Goal: Task Accomplishment & Management: Manage account settings

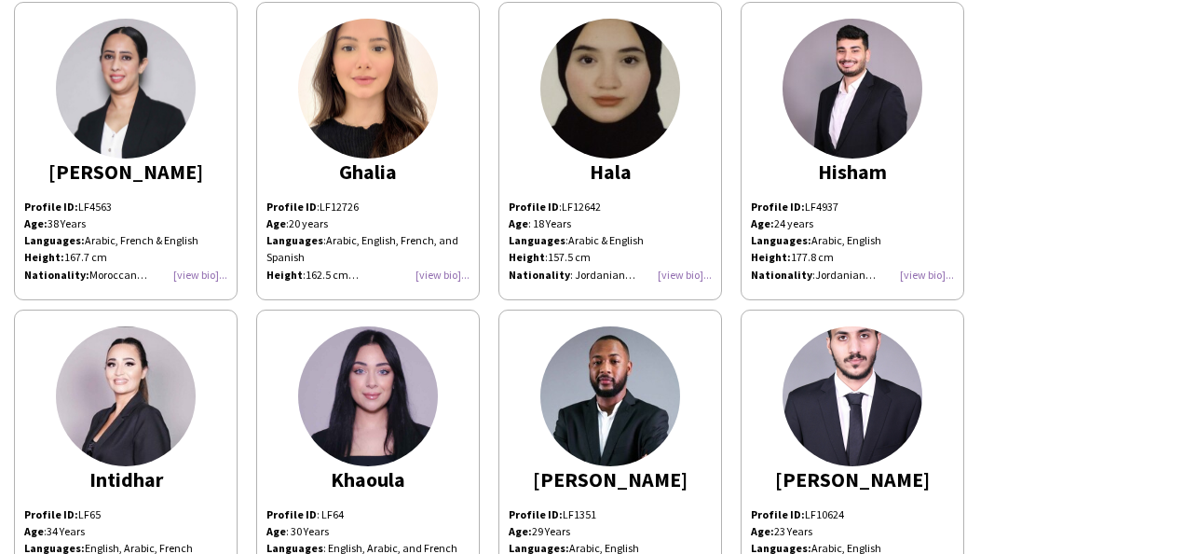
scroll to position [932, 0]
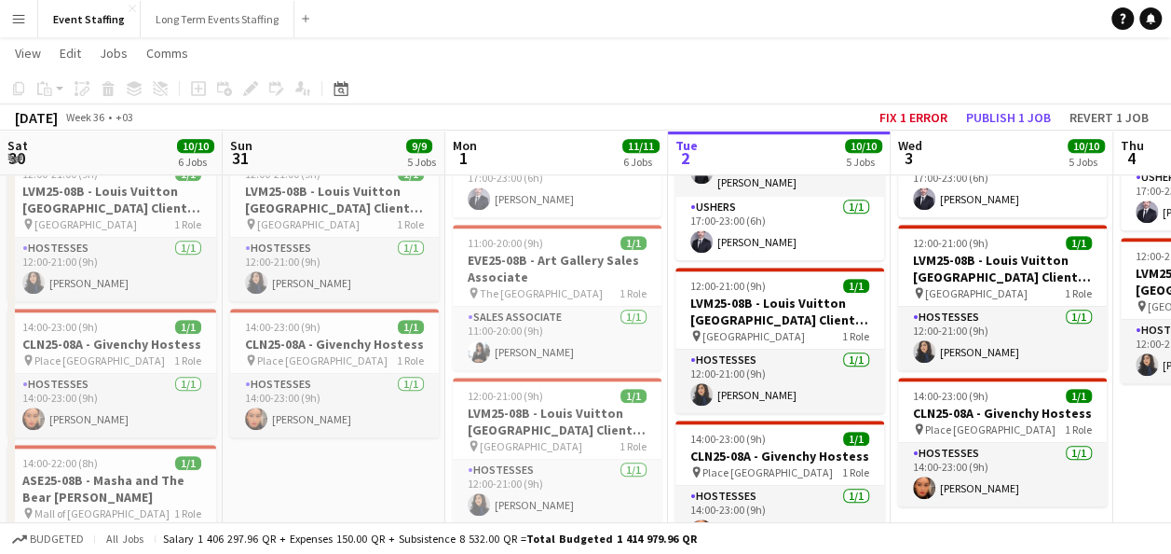
scroll to position [1, 0]
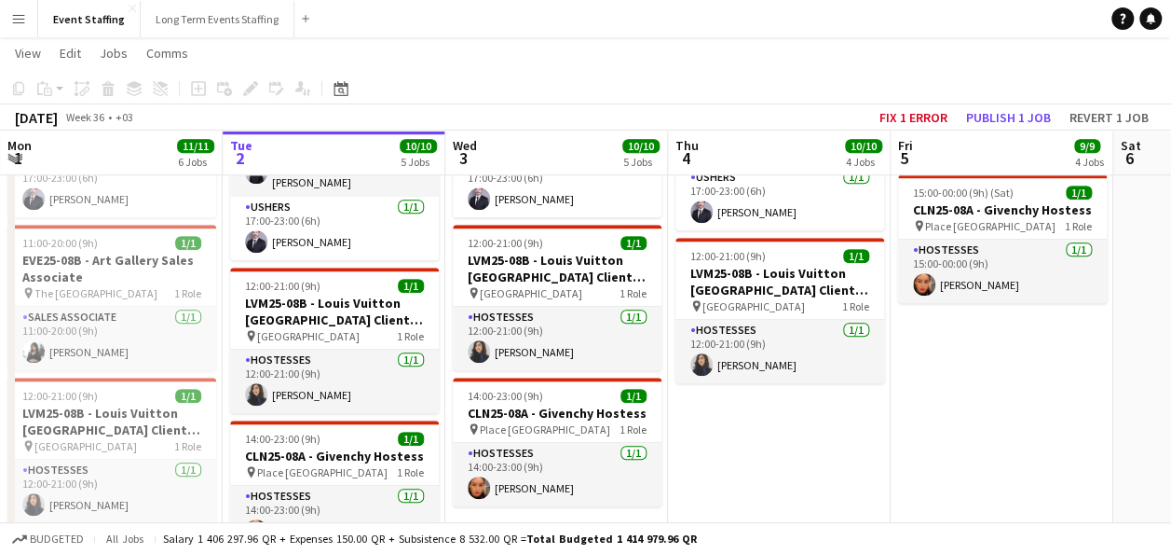
drag, startPoint x: 13, startPoint y: 18, endPoint x: 19, endPoint y: 30, distance: 13.3
click at [13, 18] on app-icon "Menu" at bounding box center [18, 18] width 15 height 15
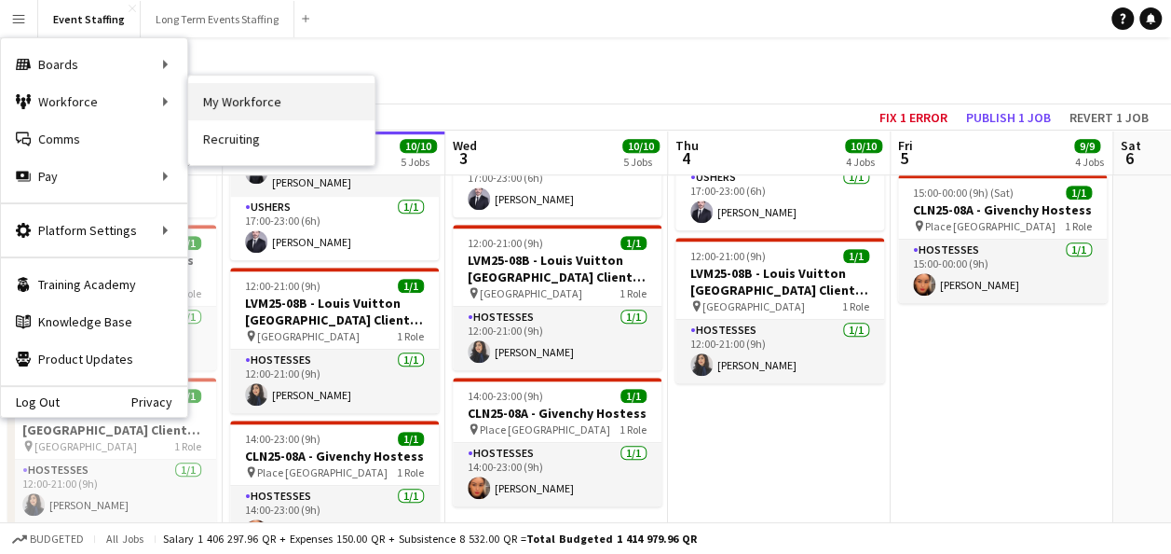
click at [190, 92] on link "My Workforce" at bounding box center [281, 101] width 186 height 37
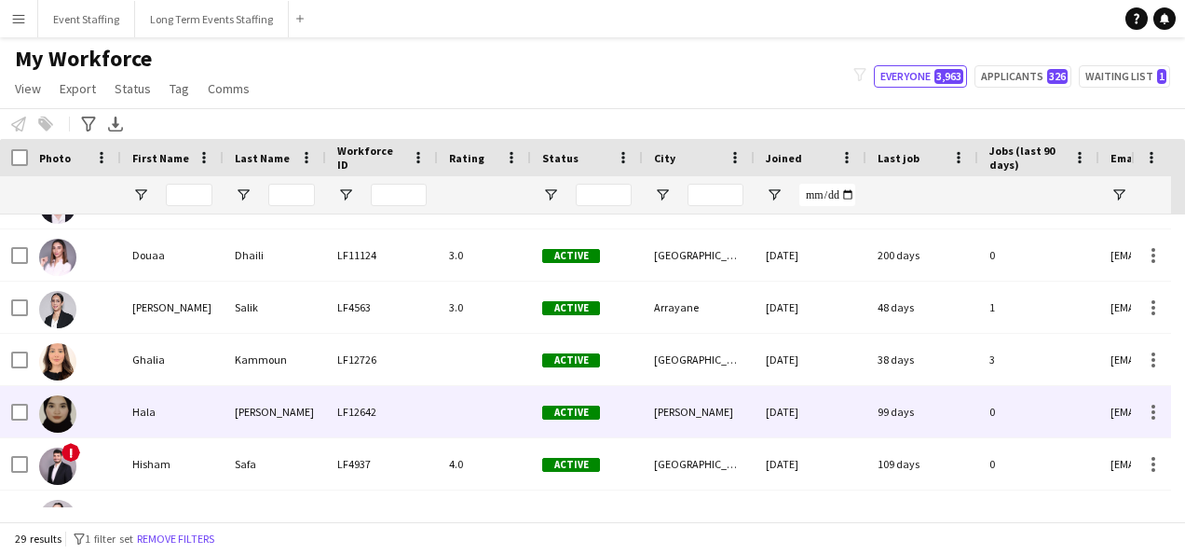
scroll to position [559, 0]
click at [180, 404] on div "Hala" at bounding box center [172, 411] width 103 height 51
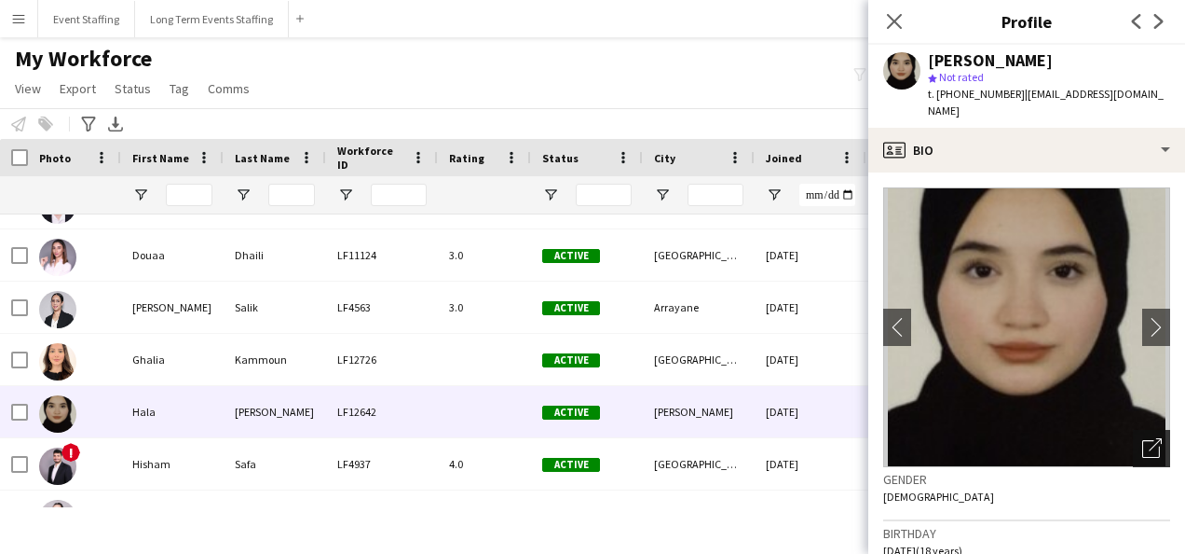
click at [1143, 438] on icon "Open photos pop-in" at bounding box center [1153, 448] width 20 height 20
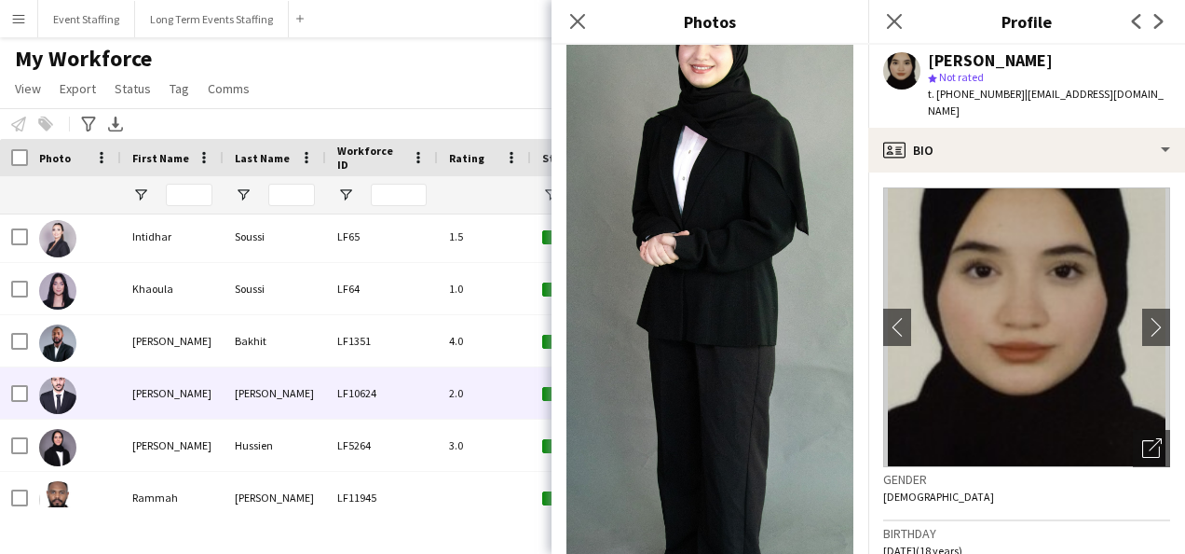
scroll to position [932, 0]
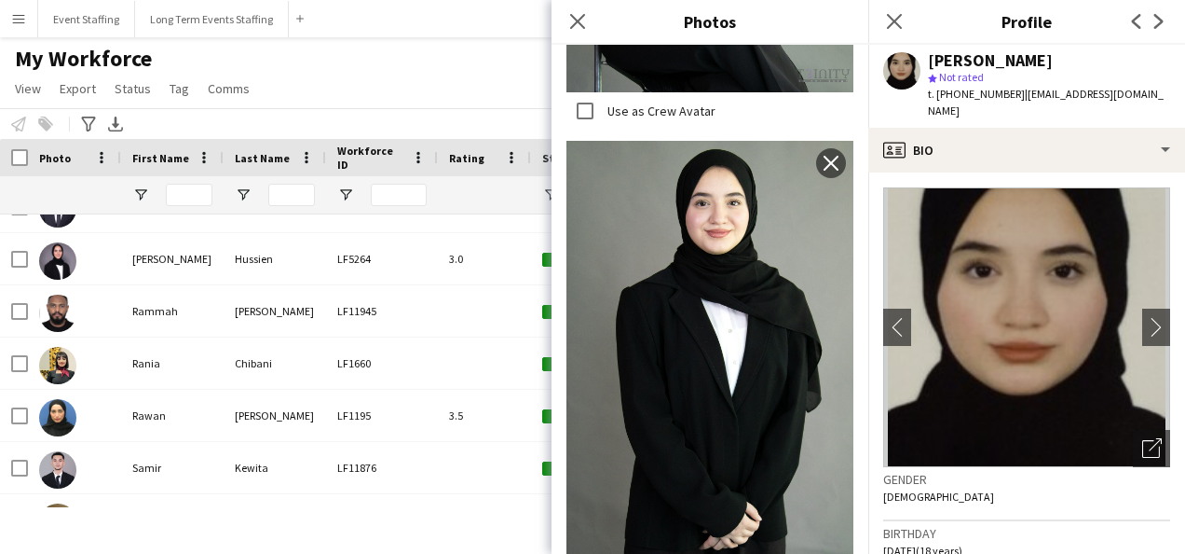
click at [719, 373] on img at bounding box center [710, 371] width 287 height 461
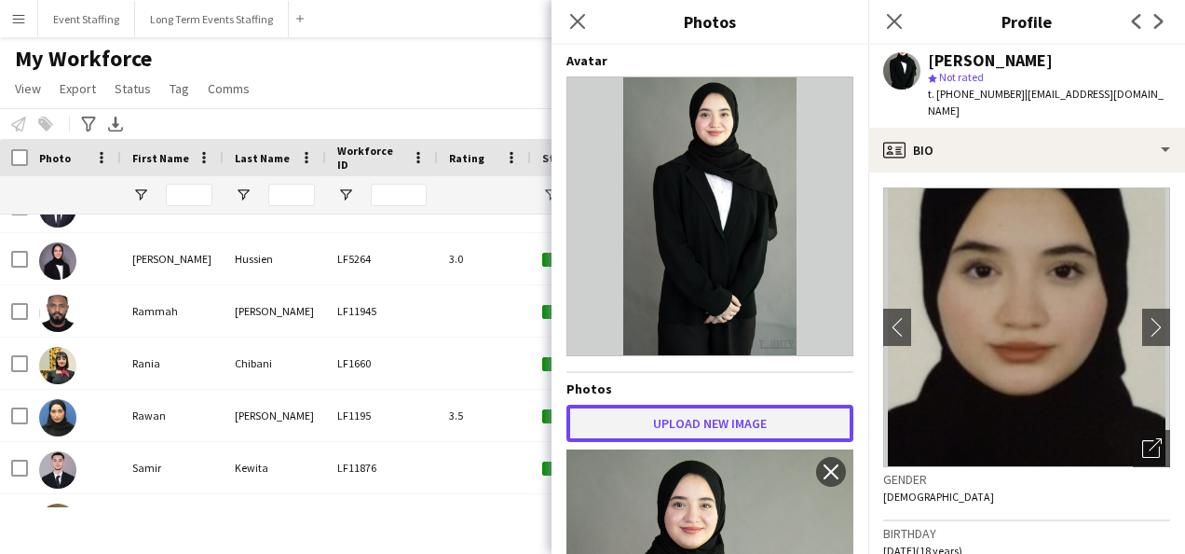
click at [759, 411] on button "Upload new image" at bounding box center [710, 422] width 287 height 37
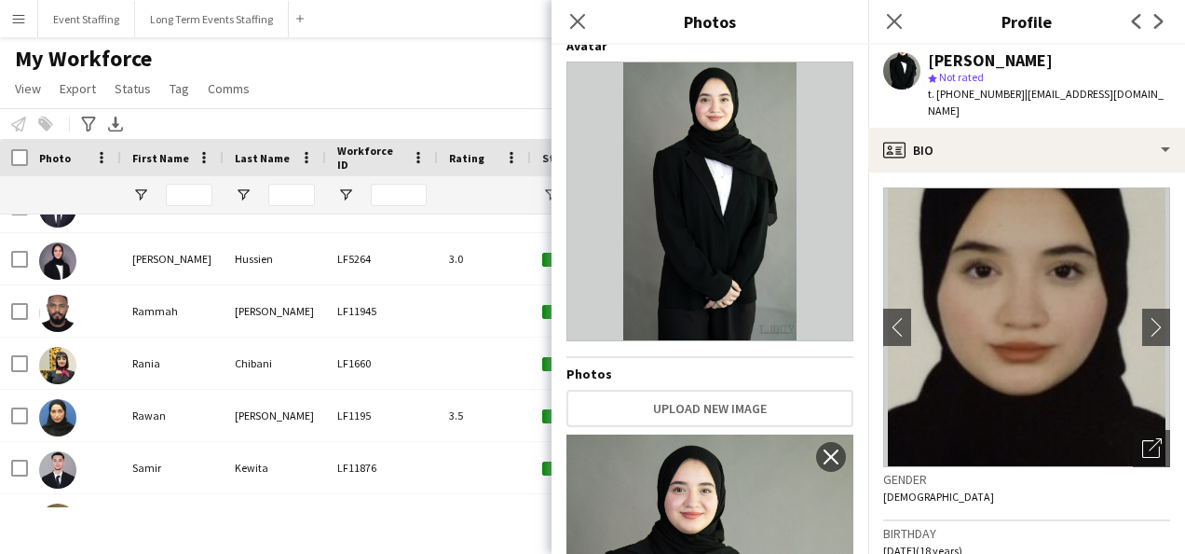
scroll to position [0, 0]
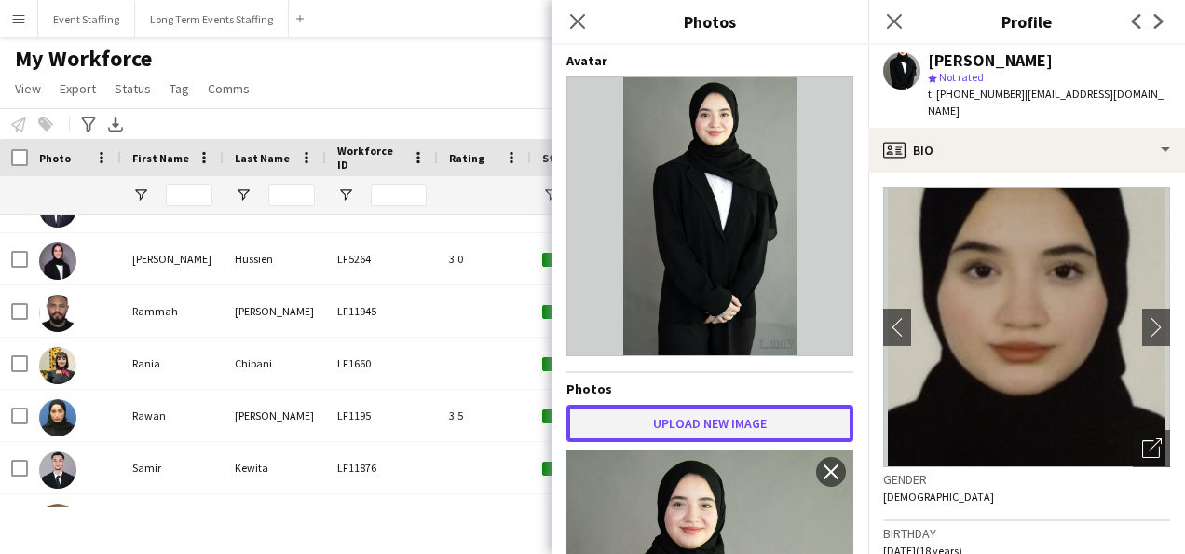
click at [654, 418] on button "Upload new image" at bounding box center [710, 422] width 287 height 37
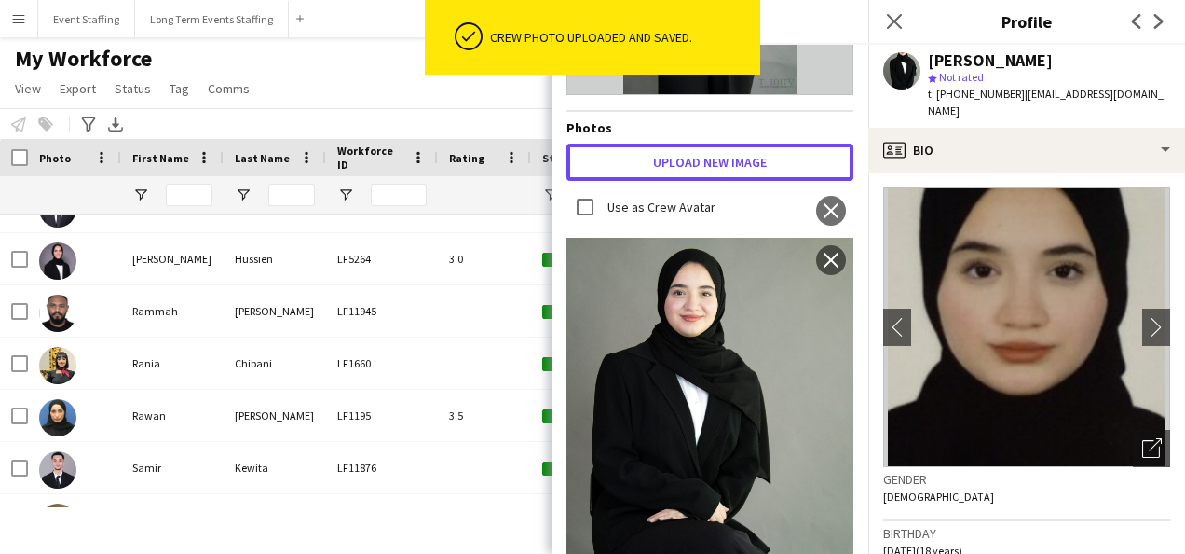
scroll to position [186, 0]
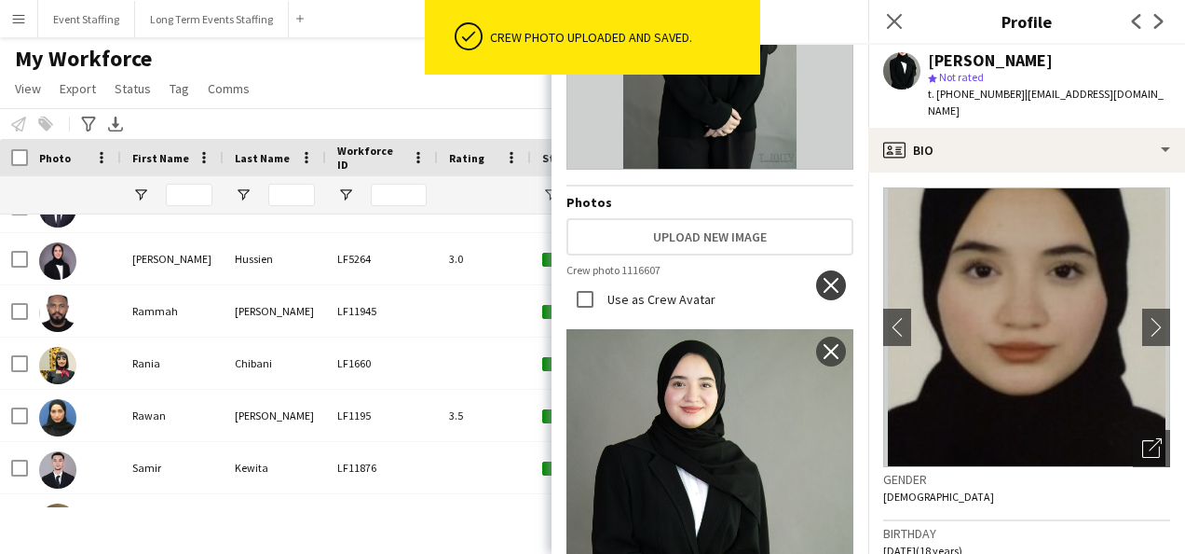
click at [822, 281] on app-icon "close" at bounding box center [831, 285] width 19 height 15
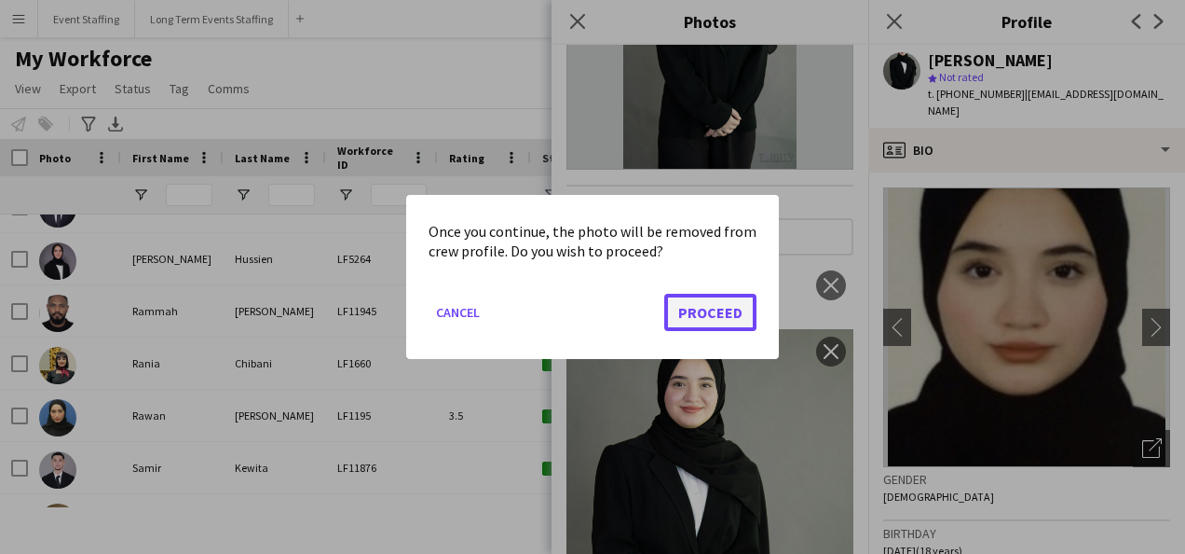
click at [701, 312] on button "Proceed" at bounding box center [710, 312] width 92 height 37
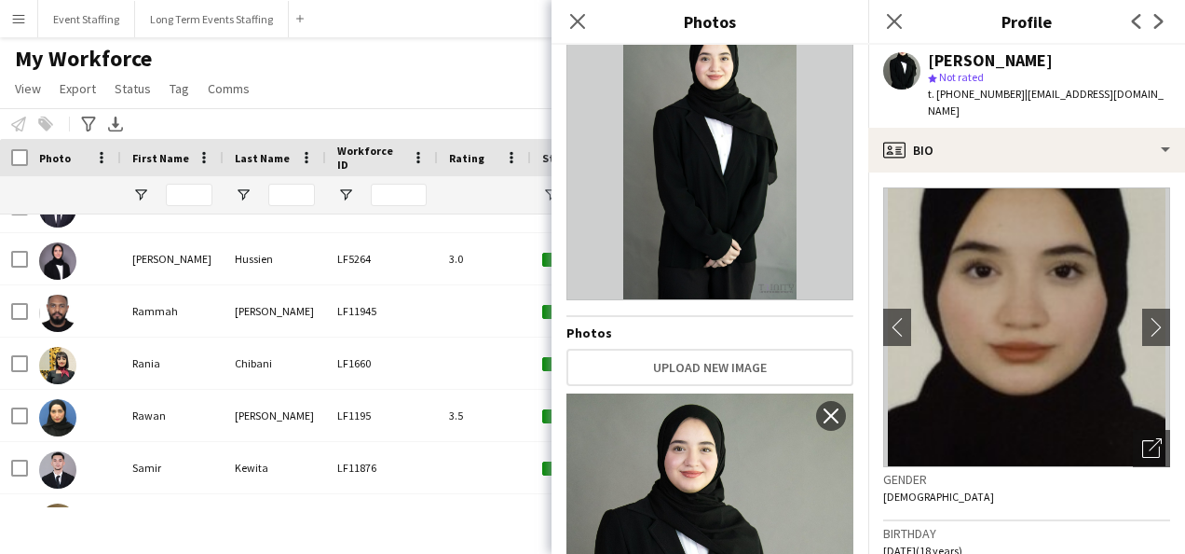
scroll to position [0, 0]
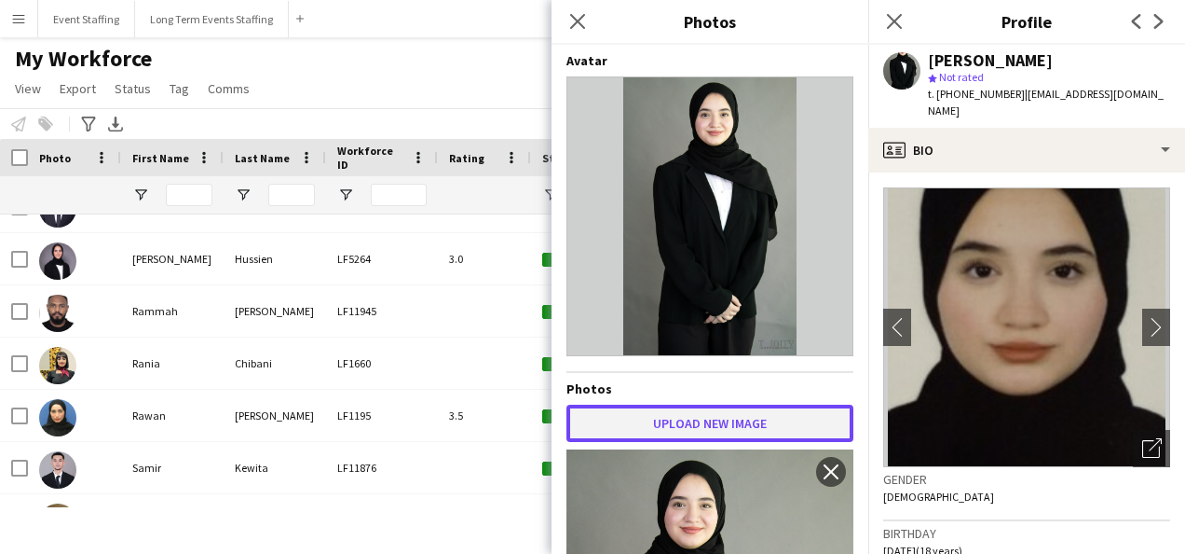
click at [755, 418] on button "Upload new image" at bounding box center [710, 422] width 287 height 37
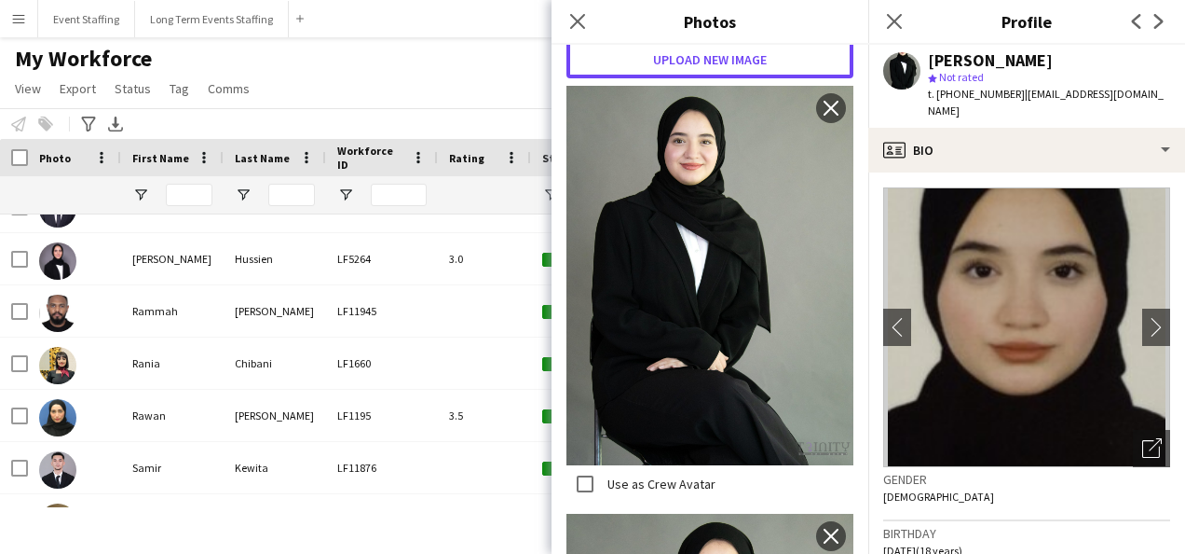
scroll to position [186, 0]
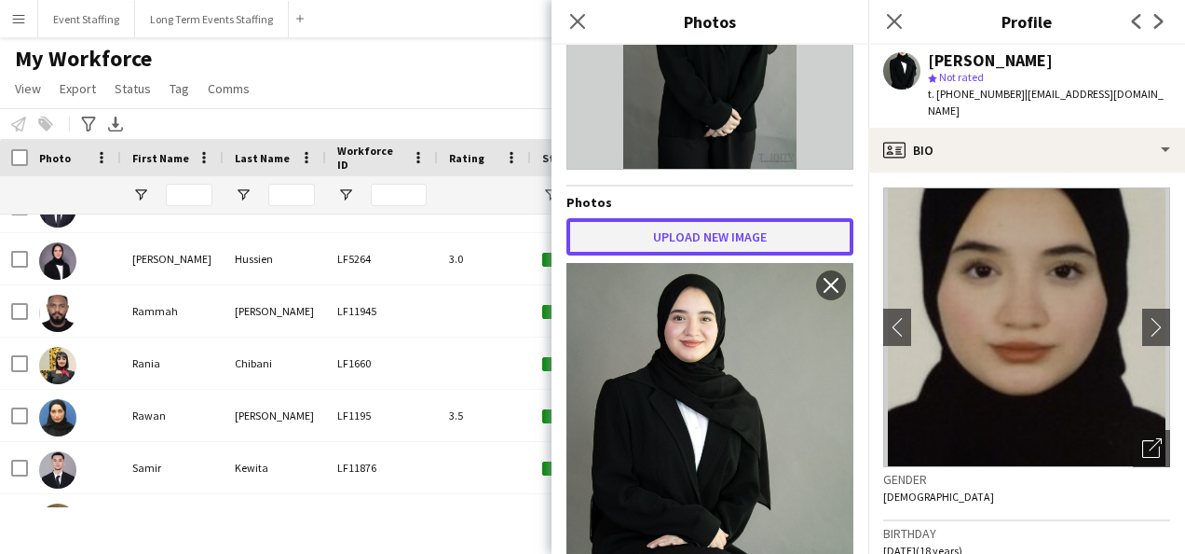
click at [682, 233] on button "Upload new image" at bounding box center [710, 236] width 287 height 37
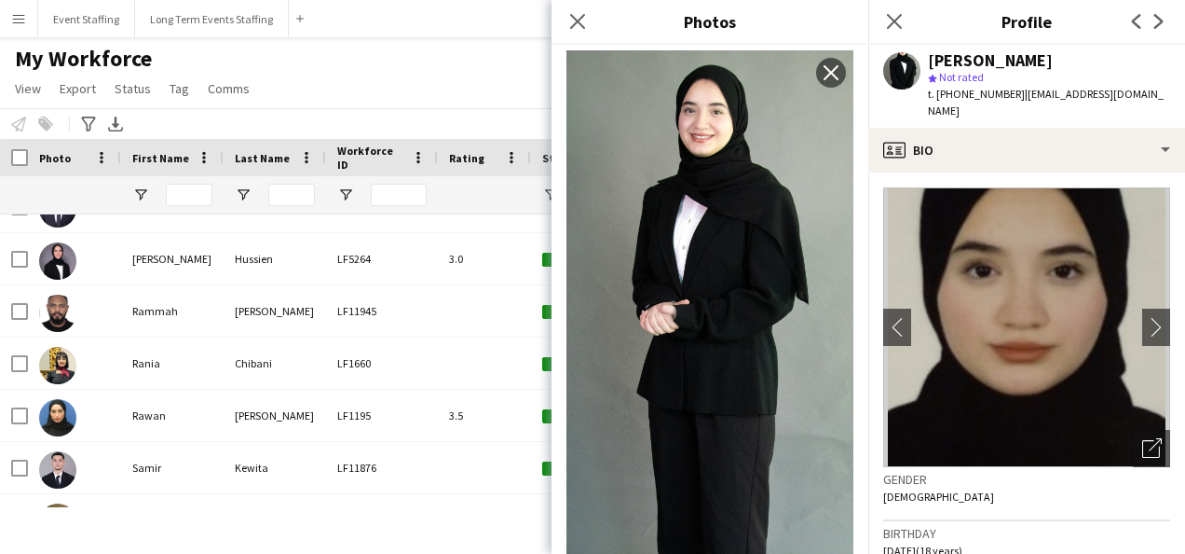
scroll to position [2608, 0]
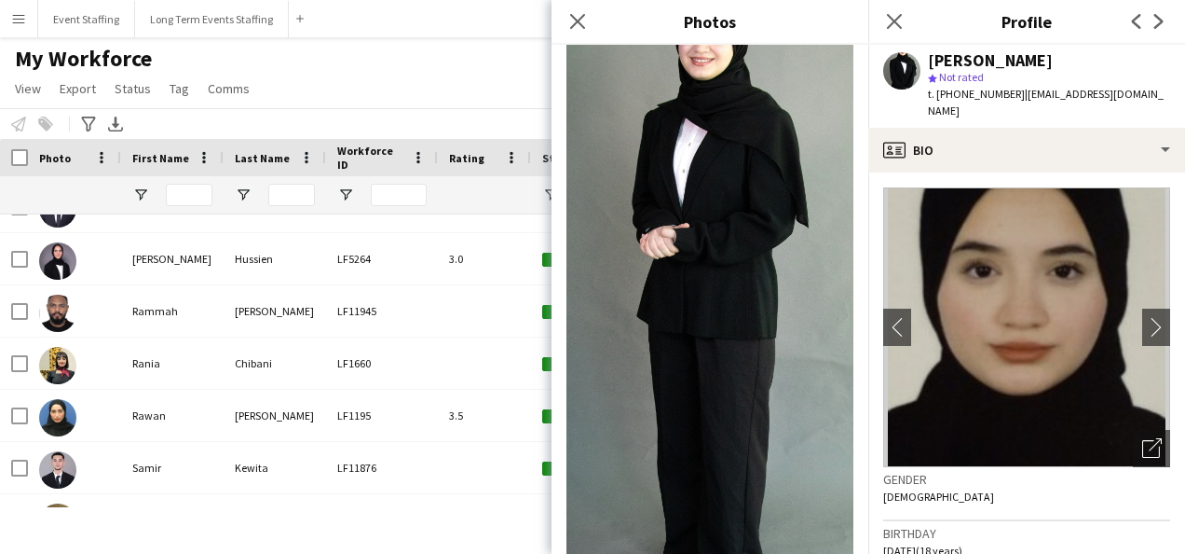
click at [398, 63] on div "My Workforce View Views Default view New view Update view Delete view Edit name…" at bounding box center [592, 76] width 1185 height 63
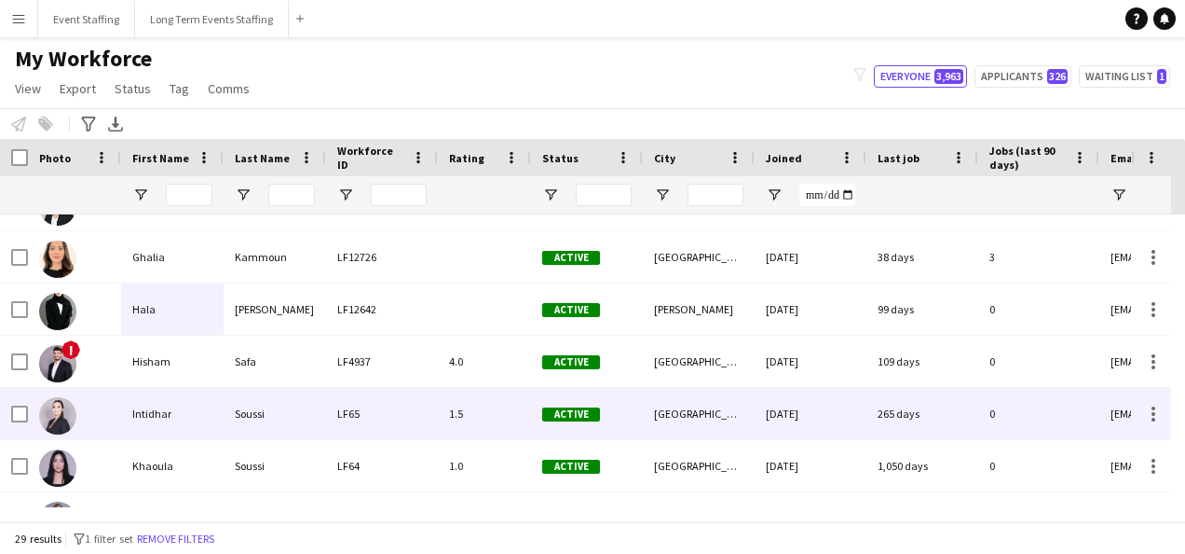
scroll to position [568, 0]
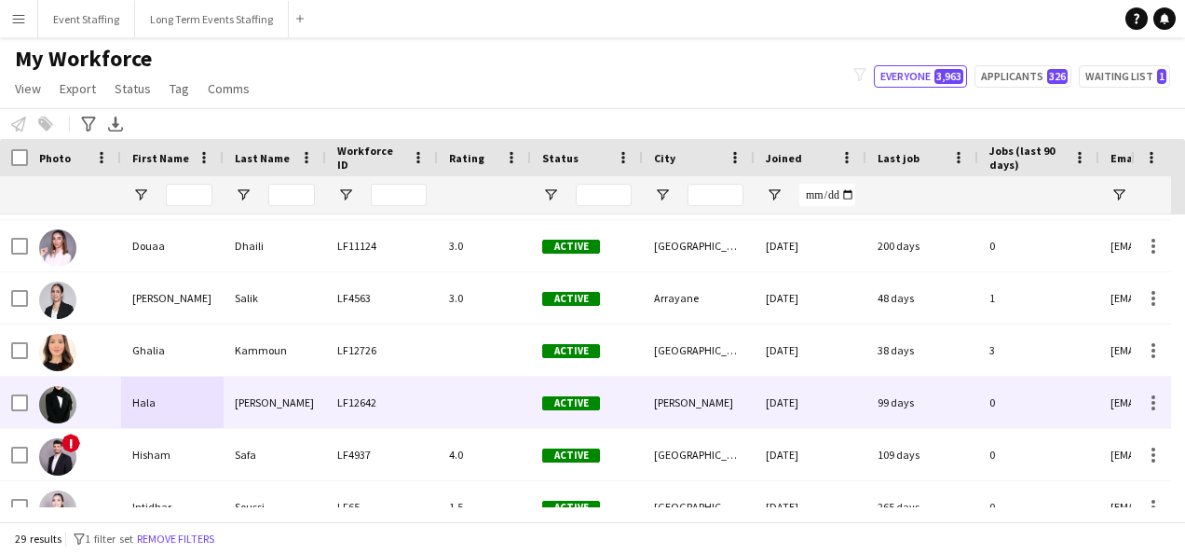
click at [253, 378] on div "nabil" at bounding box center [275, 401] width 103 height 51
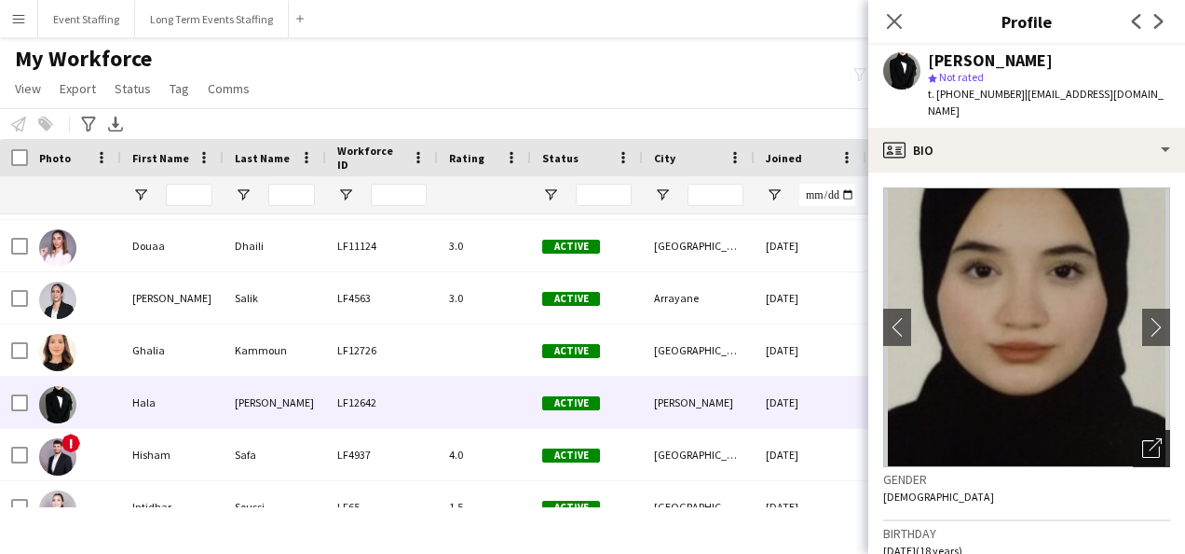
click at [1144, 440] on icon at bounding box center [1152, 449] width 18 height 18
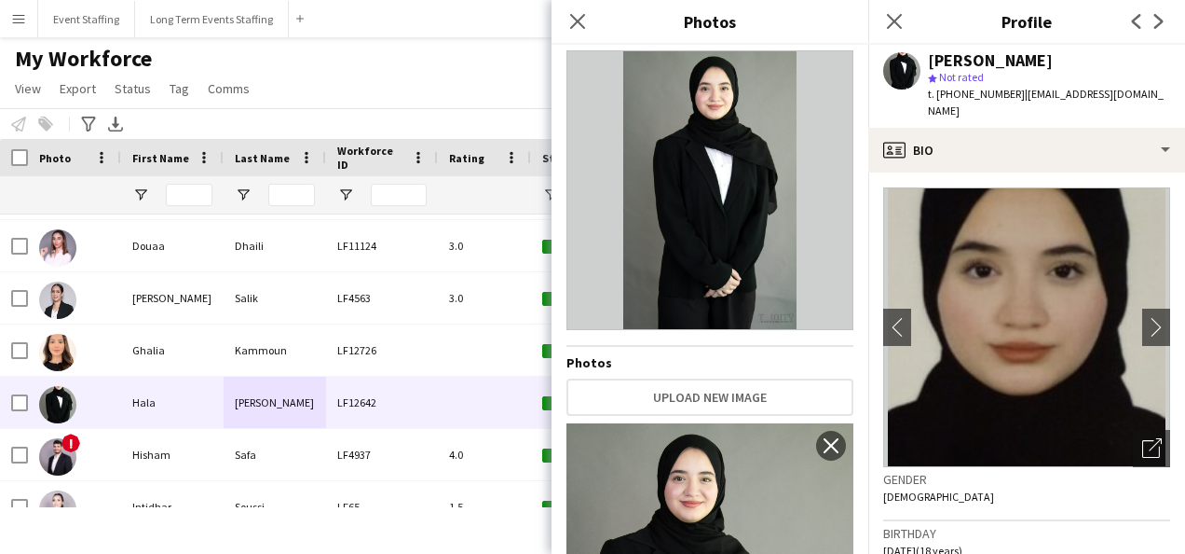
scroll to position [0, 0]
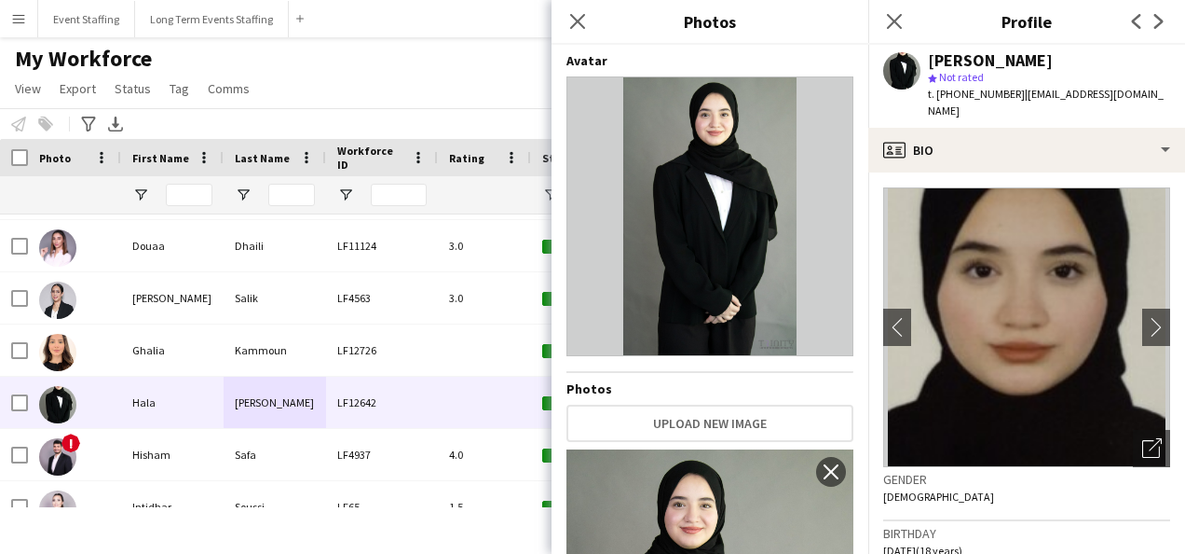
click at [718, 404] on div "Avatar Photos Upload new image Use as Crew Avatar close Use as Crew Avatar clos…" at bounding box center [710, 295] width 287 height 486
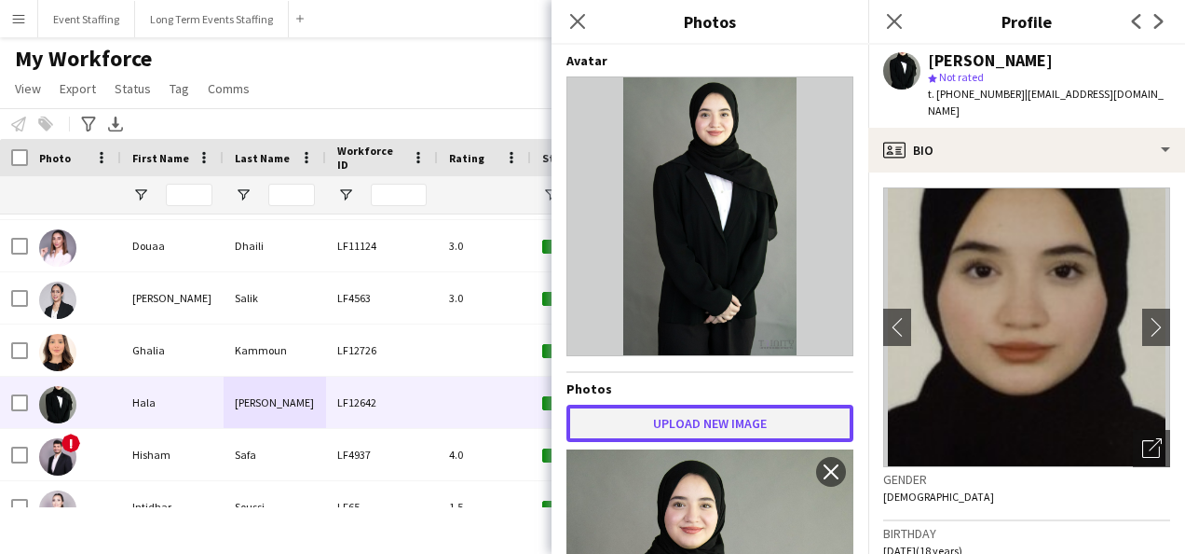
click at [723, 423] on button "Upload new image" at bounding box center [710, 422] width 287 height 37
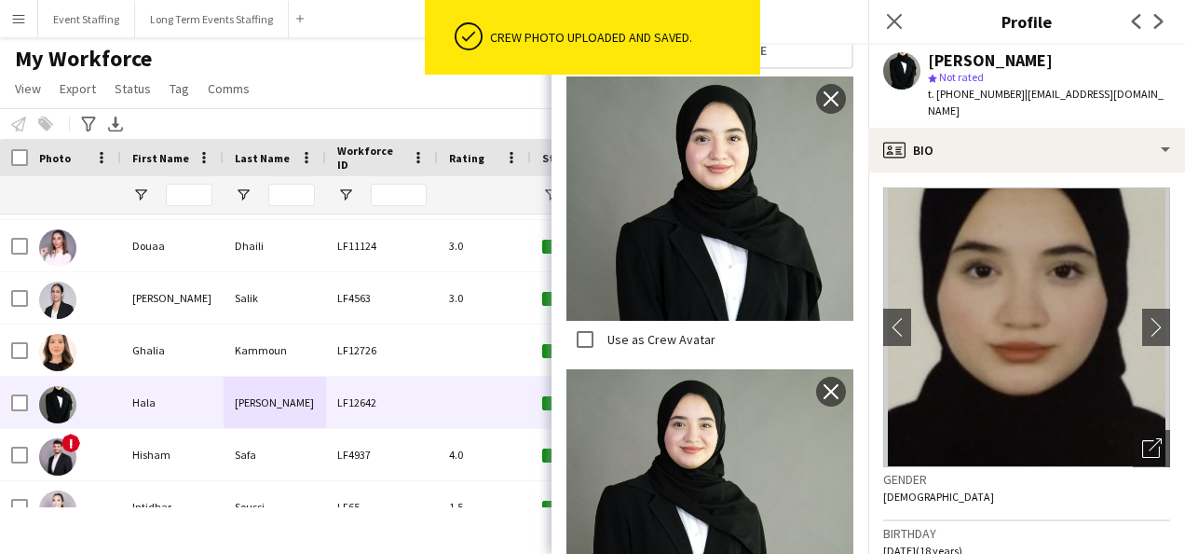
click at [708, 205] on img at bounding box center [710, 198] width 287 height 244
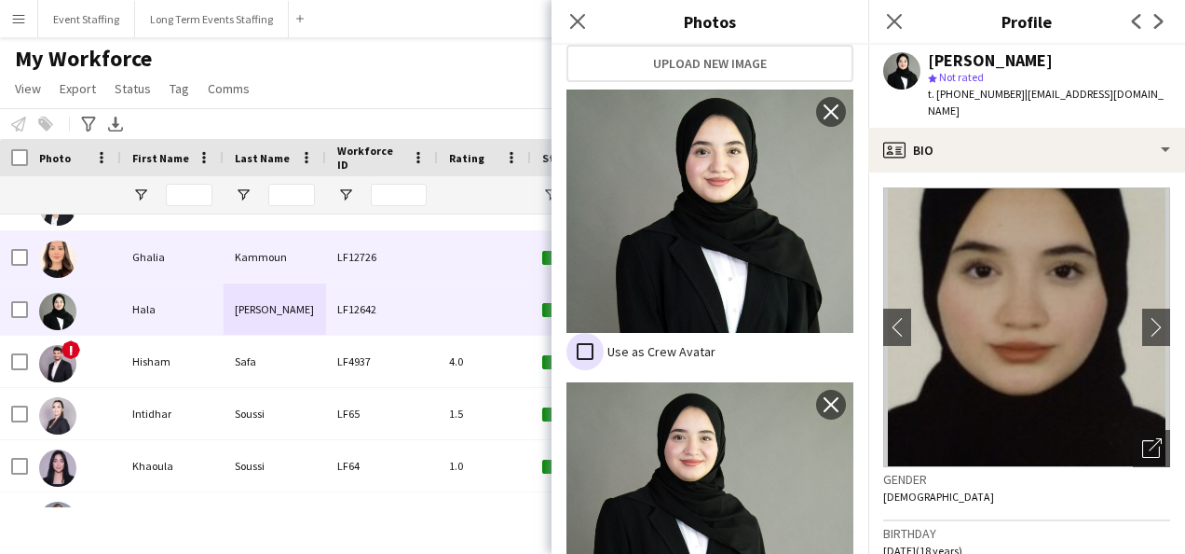
scroll to position [568, 0]
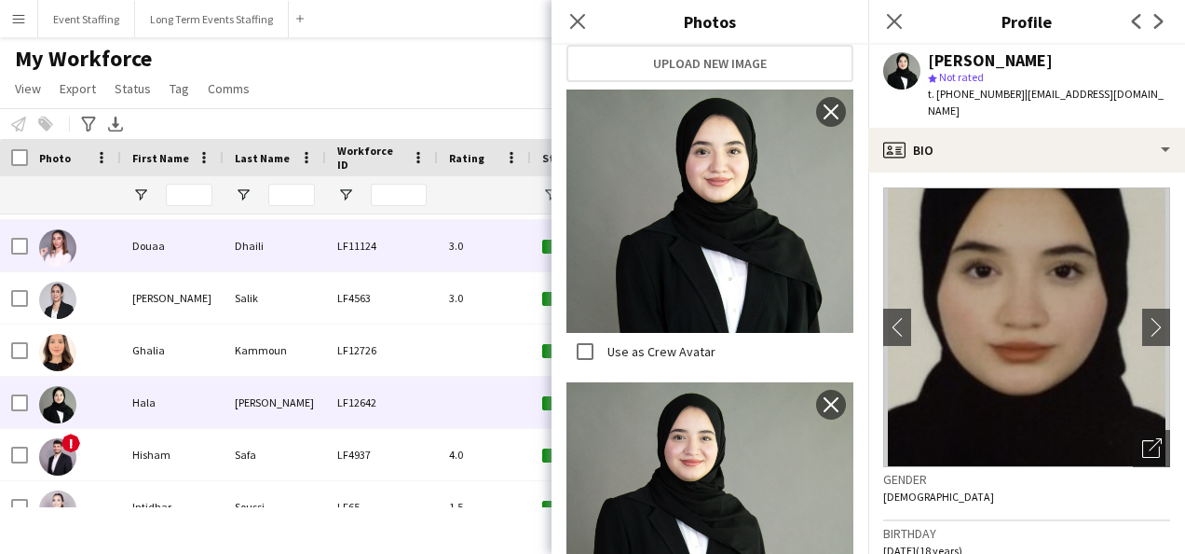
click at [198, 261] on div "Douaa" at bounding box center [172, 245] width 103 height 51
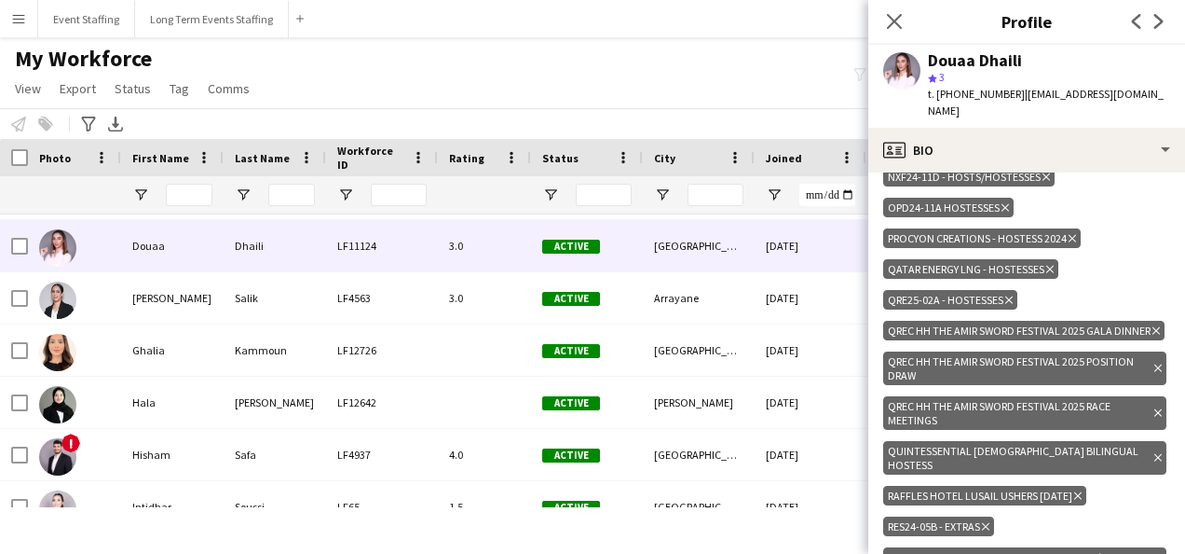
scroll to position [1771, 0]
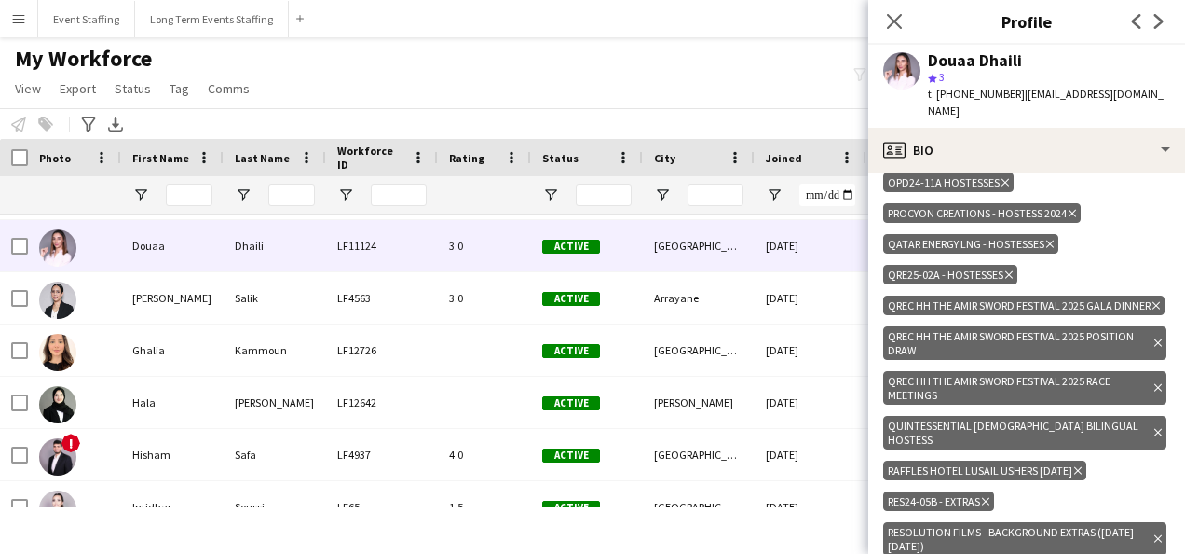
click at [1075, 466] on icon at bounding box center [1078, 469] width 7 height 7
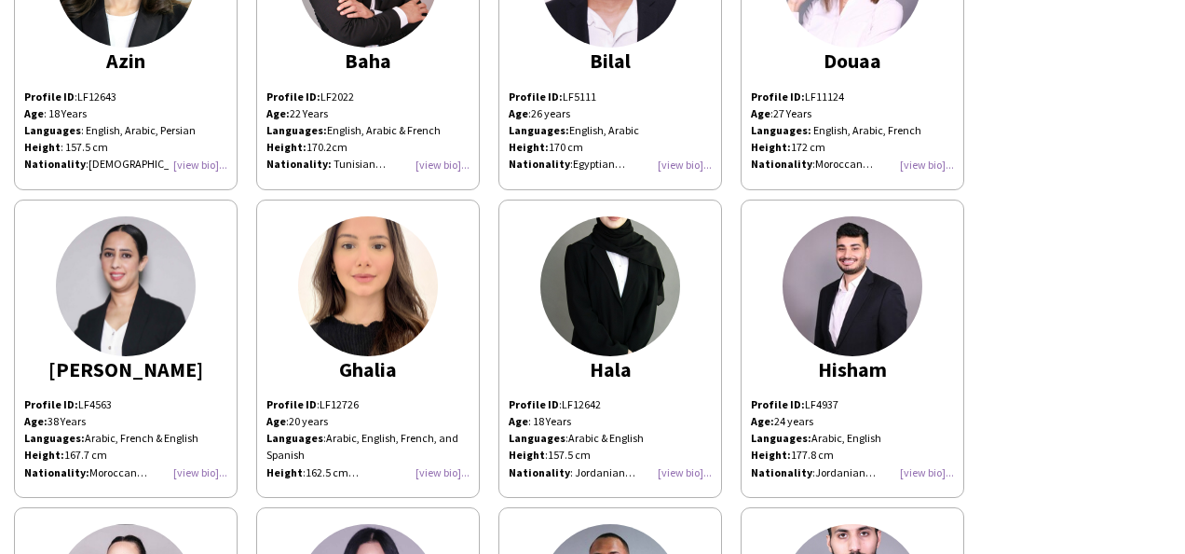
scroll to position [932, 0]
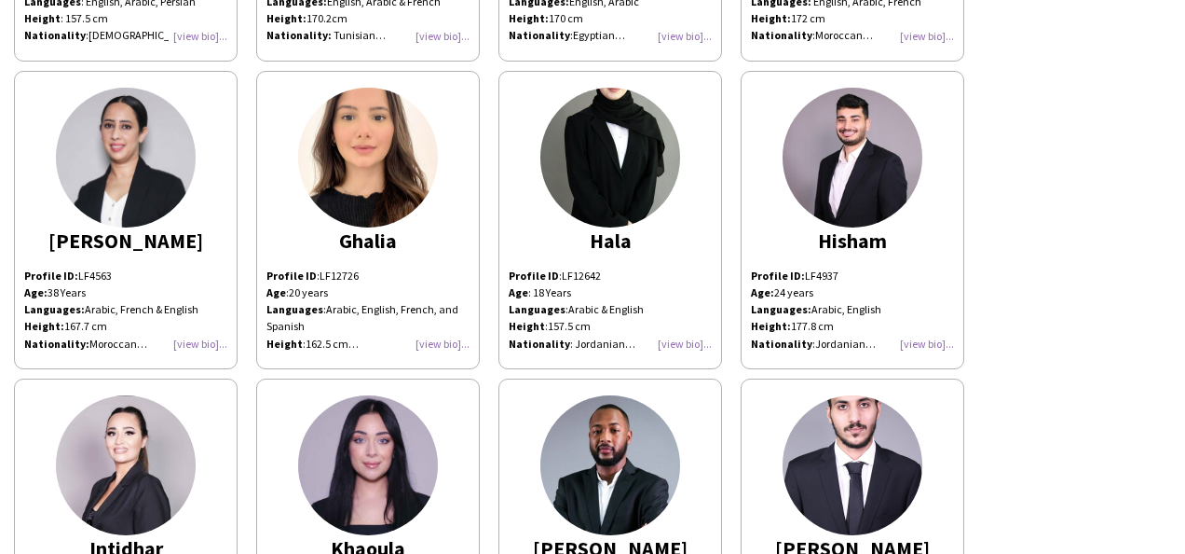
click at [654, 224] on app-share-pages-crew-card "Hala Profile ID : LF12642 Age : 18 Years Languages : Arabic & English Height : …" at bounding box center [611, 220] width 224 height 298
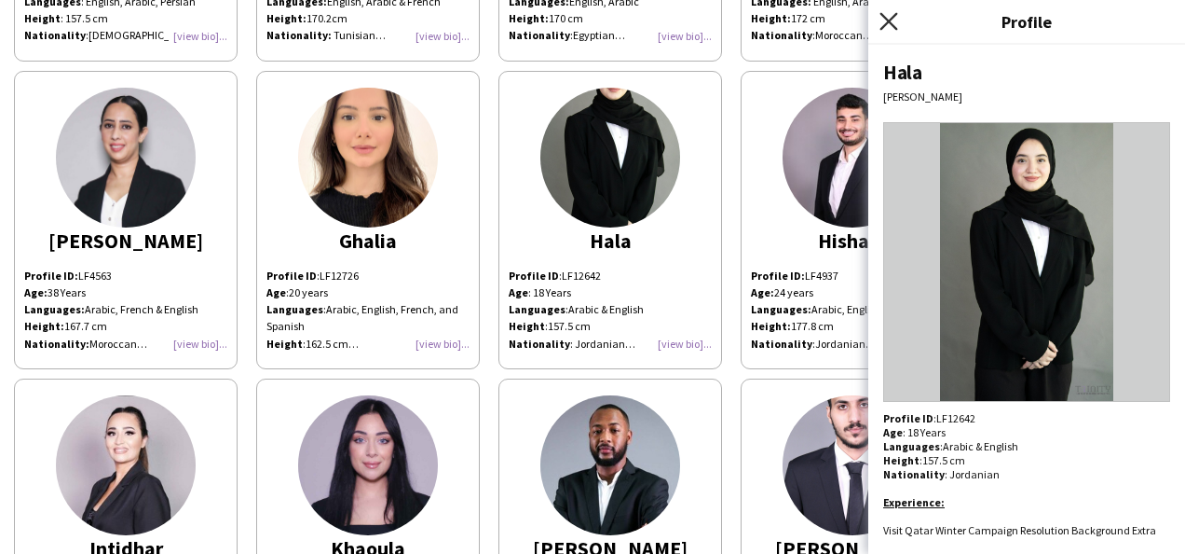
click at [890, 22] on icon at bounding box center [889, 21] width 18 height 18
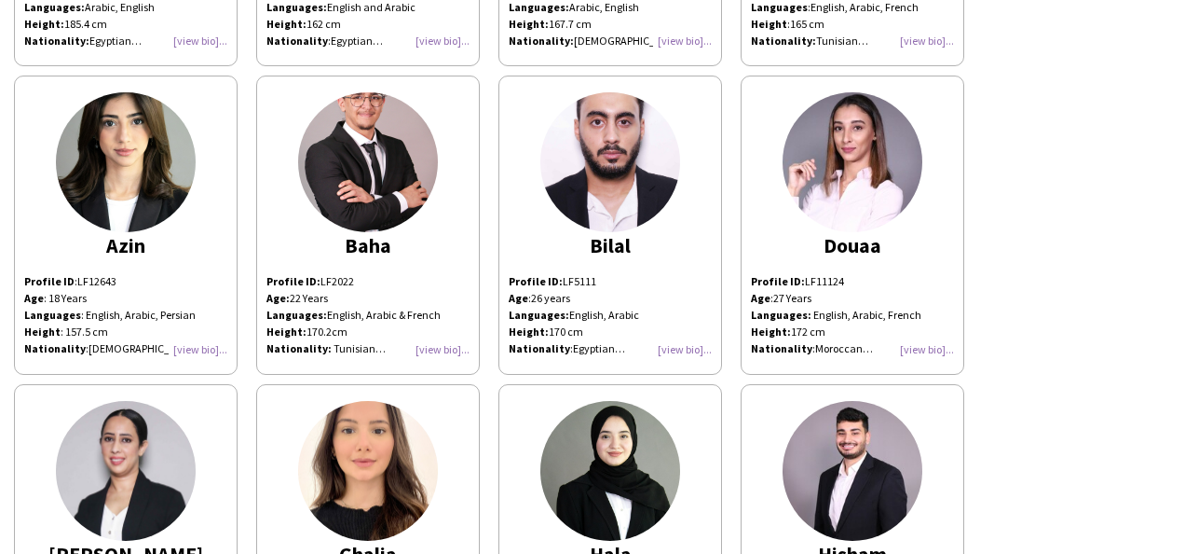
scroll to position [746, 0]
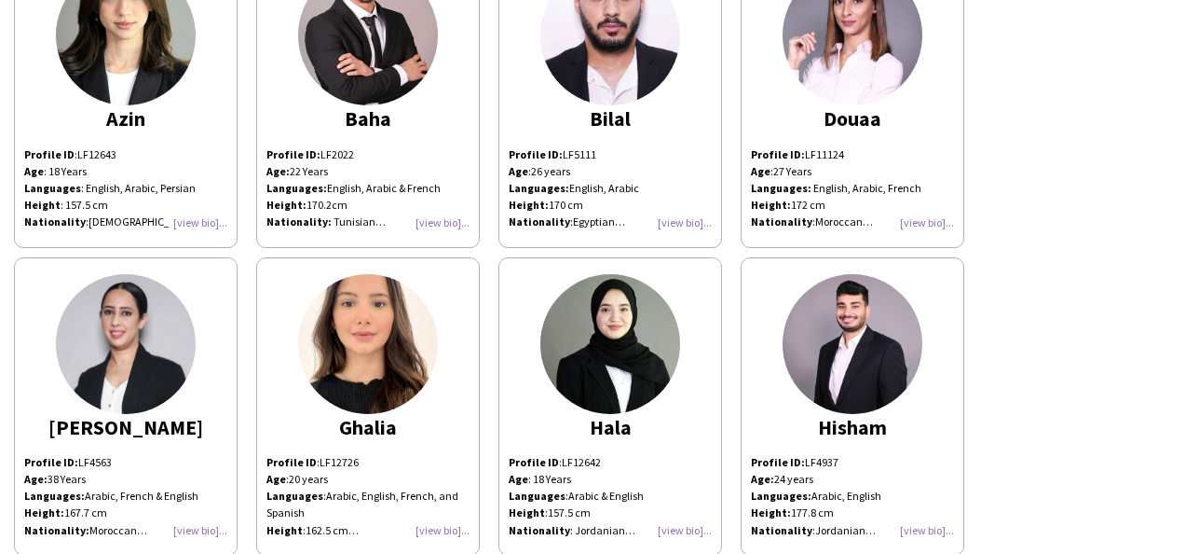
click at [969, 324] on div "Abdalla Profile ID : LF11571 Age : 27 Years Languages : English, Arabic Height …" at bounding box center [592, 555] width 1157 height 2462
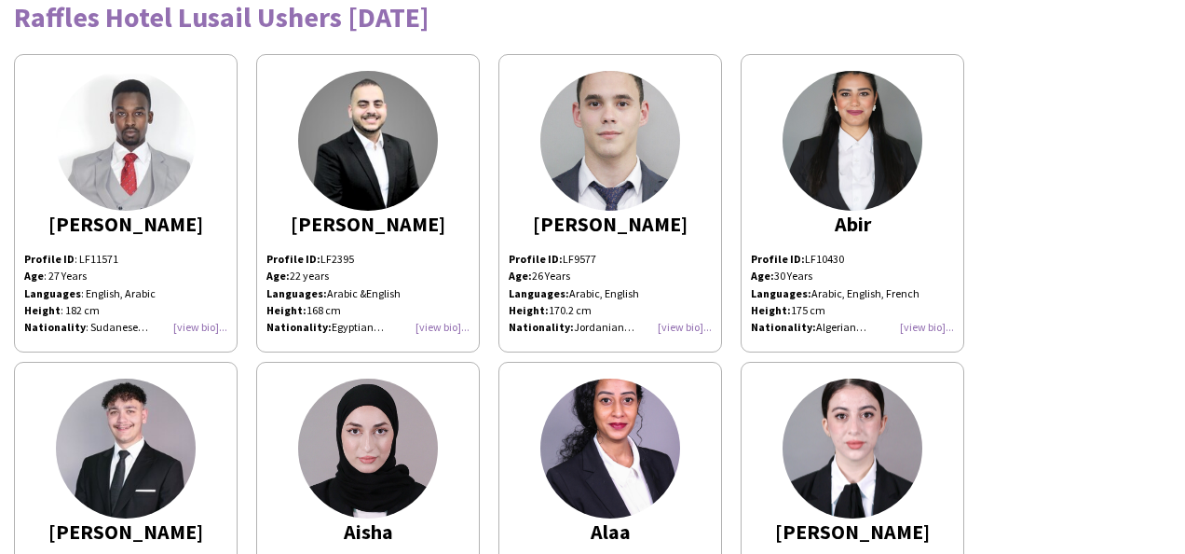
scroll to position [0, 0]
